Goal: Task Accomplishment & Management: Complete application form

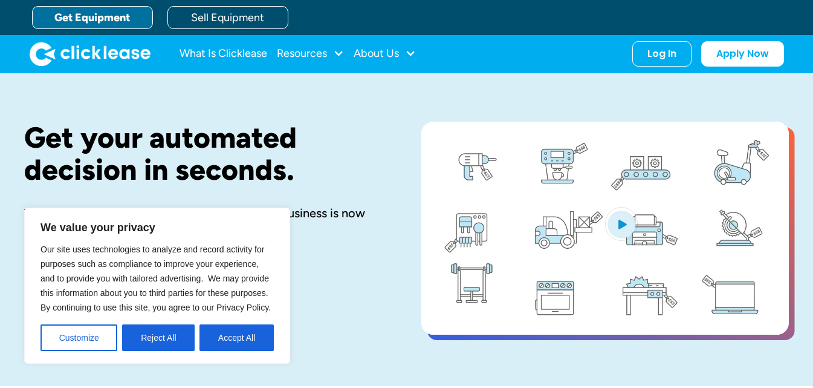
scroll to position [60, 0]
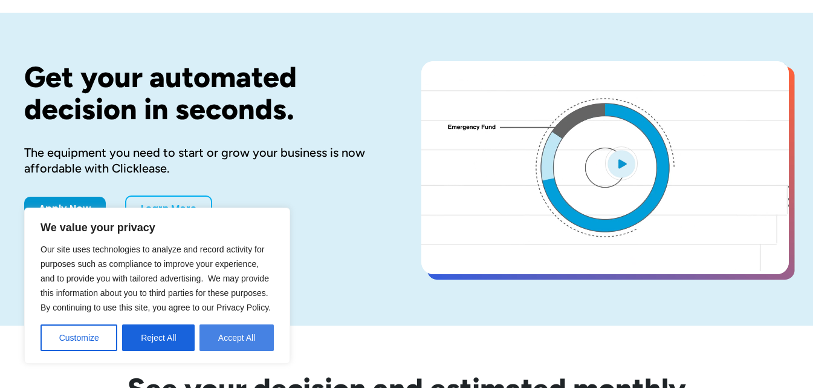
click at [222, 341] on button "Accept All" at bounding box center [237, 337] width 74 height 27
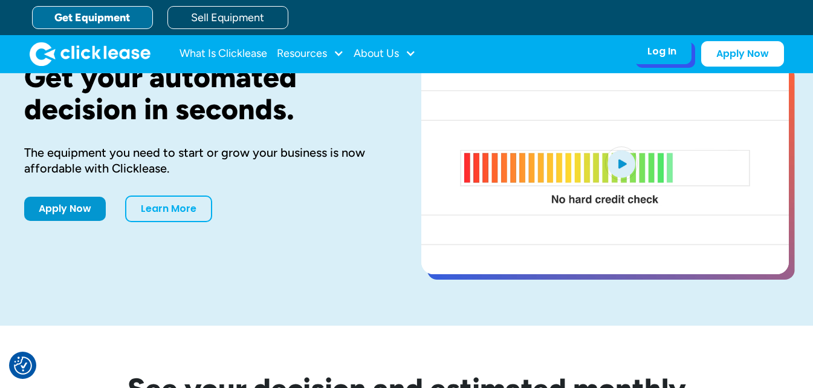
click at [646, 61] on div "Log In Account login I use Clicklease to get my equipment Partner Portal I offe…" at bounding box center [662, 51] width 59 height 25
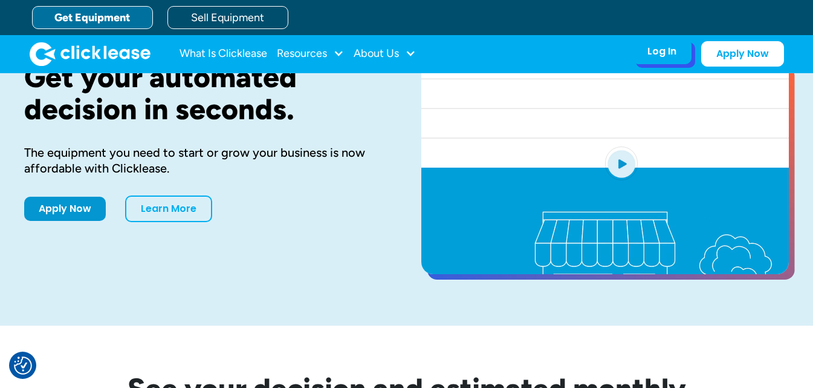
click at [674, 53] on div "Log In" at bounding box center [662, 51] width 29 height 12
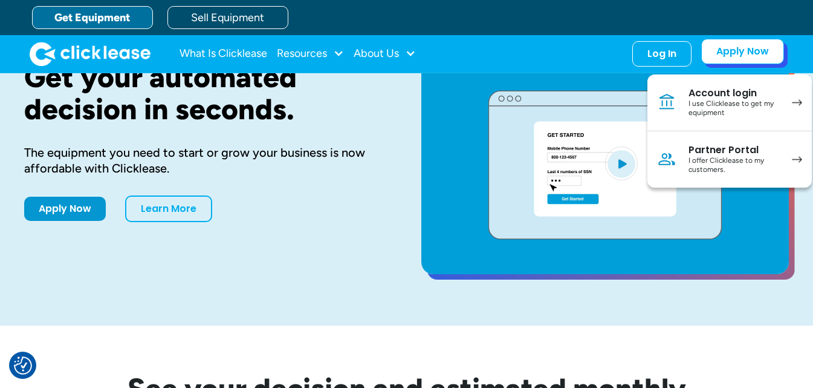
click at [740, 51] on link "Apply Now" at bounding box center [742, 51] width 83 height 25
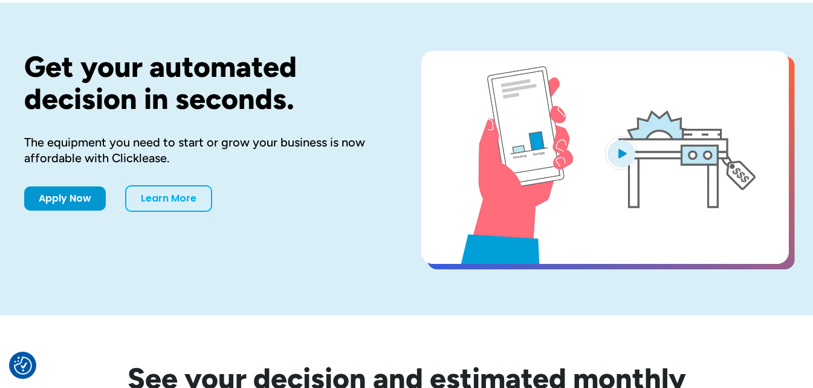
scroll to position [60, 0]
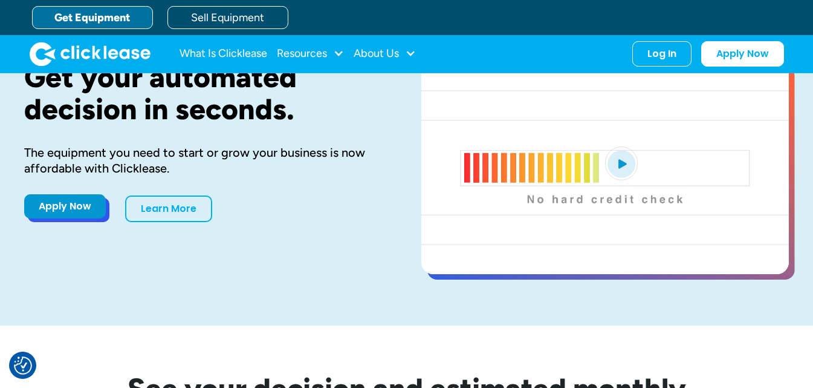
click at [88, 206] on link "Apply Now" at bounding box center [65, 206] width 82 height 24
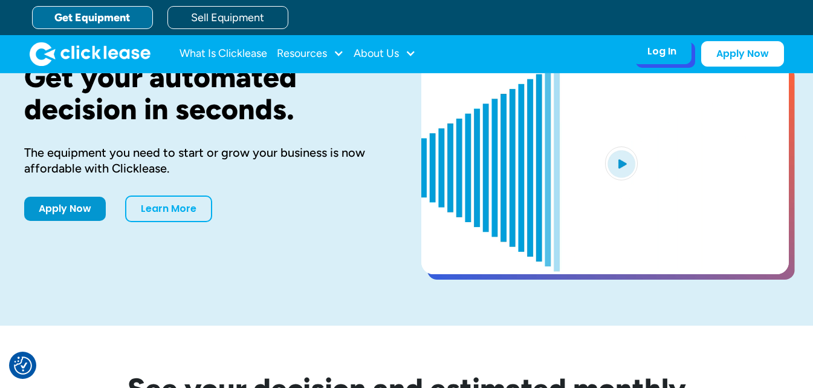
click at [650, 60] on div "Log In Account login I use Clicklease to get my equipment Partner Portal I offe…" at bounding box center [662, 51] width 59 height 25
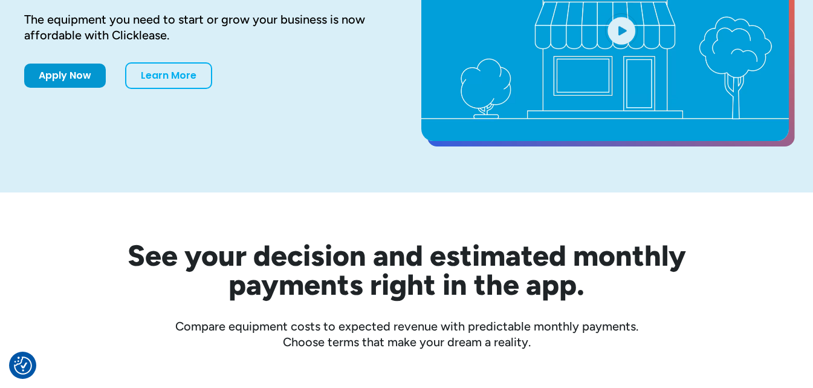
scroll to position [0, 0]
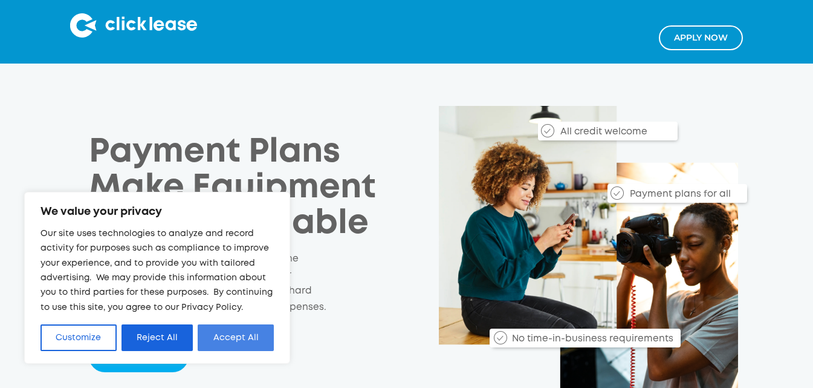
click at [249, 327] on button "Accept All" at bounding box center [236, 337] width 76 height 27
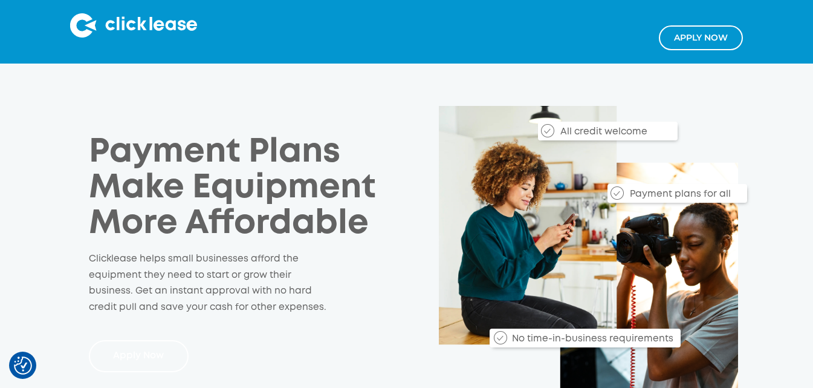
click at [132, 356] on link "Apply Now" at bounding box center [139, 356] width 100 height 32
click at [133, 363] on link "Apply Now" at bounding box center [139, 356] width 100 height 32
